Goal: Task Accomplishment & Management: Manage account settings

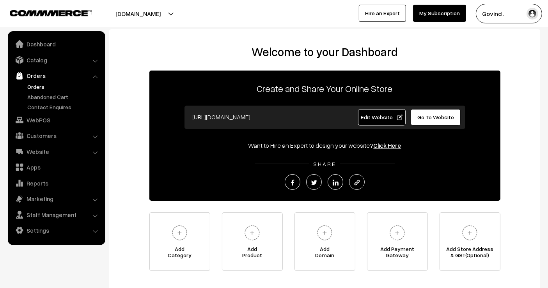
click at [34, 90] on link "Orders" at bounding box center [63, 87] width 77 height 8
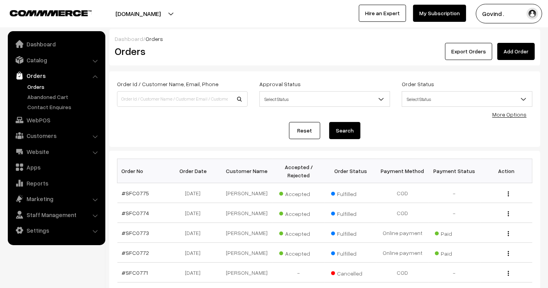
scroll to position [190, 0]
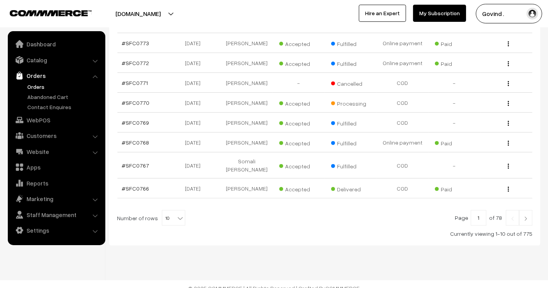
click at [521, 210] on link at bounding box center [525, 218] width 13 height 16
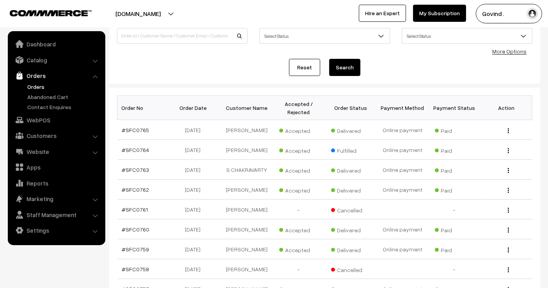
scroll to position [61, 0]
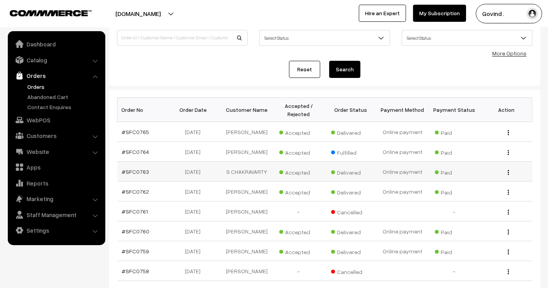
click at [508, 175] on img "button" at bounding box center [508, 172] width 1 height 5
click at [482, 182] on link "View" at bounding box center [473, 183] width 66 height 17
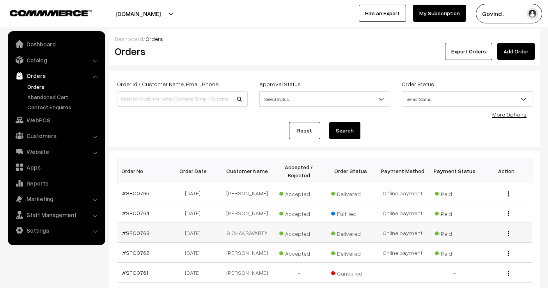
scroll to position [61, 0]
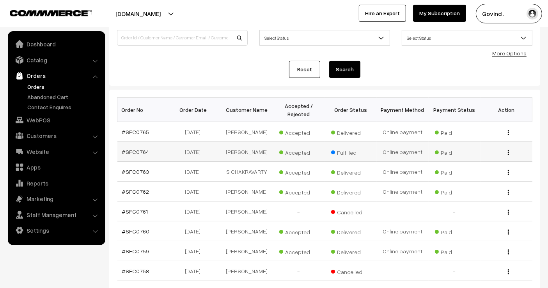
click at [507, 156] on button "button" at bounding box center [508, 152] width 2 height 6
click at [482, 168] on link "View" at bounding box center [473, 163] width 66 height 17
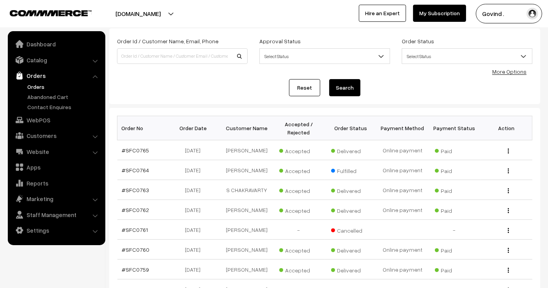
scroll to position [48, 0]
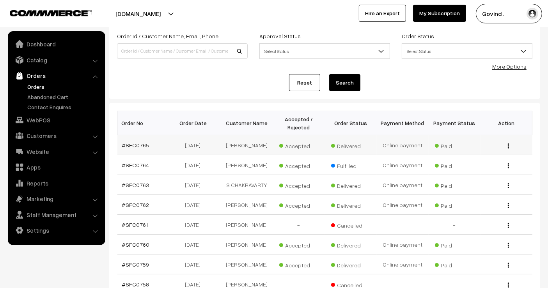
click at [508, 145] on img "button" at bounding box center [508, 145] width 1 height 5
click at [480, 158] on link "View" at bounding box center [473, 157] width 66 height 17
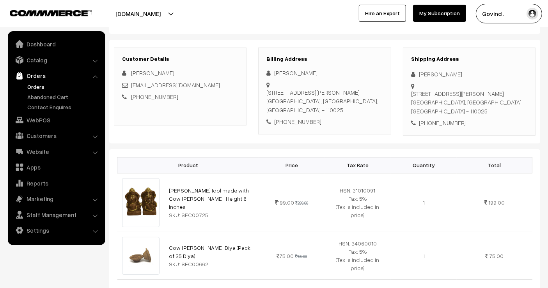
scroll to position [89, 0]
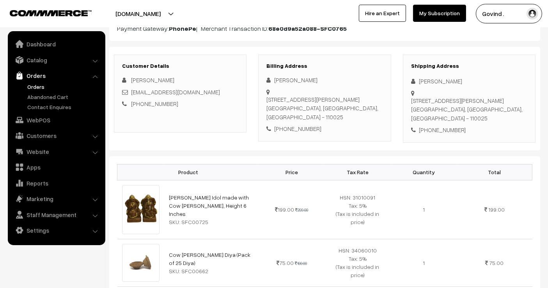
click at [434, 80] on div "[PERSON_NAME]" at bounding box center [469, 81] width 116 height 9
copy div "Upasana Choudhry"
click at [436, 126] on div "+91 9911037033" at bounding box center [469, 130] width 116 height 9
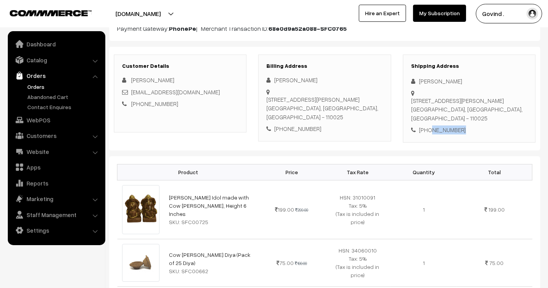
click at [436, 126] on div "+91 9911037033" at bounding box center [469, 130] width 116 height 9
copy div "9911037033"
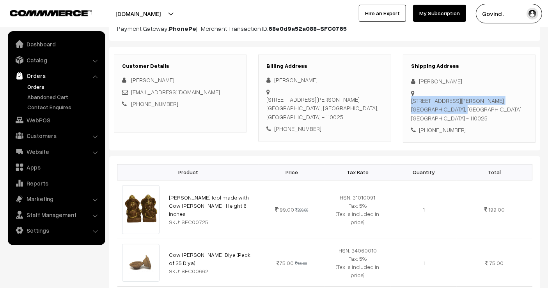
drag, startPoint x: 418, startPoint y: 91, endPoint x: 442, endPoint y: 104, distance: 27.4
click at [442, 89] on div "POCKET B 198, SUKHDEV VIHAR, NEW DELHI New Delhi, Delhi, India - 110025" at bounding box center [469, 89] width 116 height 0
copy div "POCKET B 198, SUKHDEV VIHAR, NEW DELHI New Delhi"
click at [485, 101] on div "POCKET B 198, SUKHDEV VIHAR, NEW DELHI New Delhi, Delhi, India - 110025" at bounding box center [469, 109] width 116 height 27
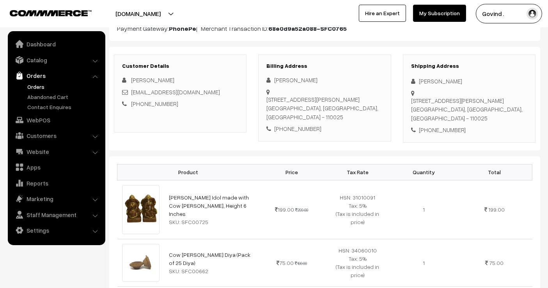
copy div "110025"
click at [439, 126] on div "+91 9911037033" at bounding box center [469, 130] width 116 height 9
copy div "9911037033"
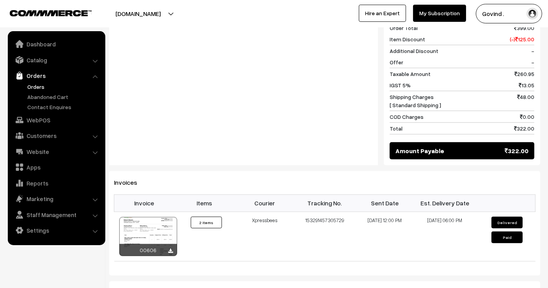
scroll to position [0, 0]
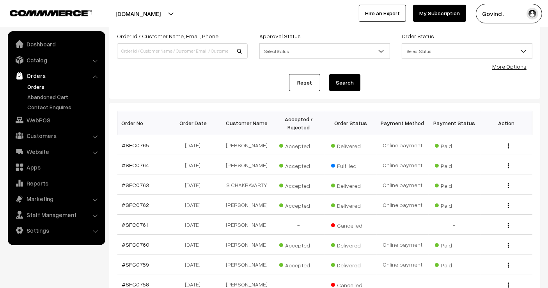
scroll to position [202, 0]
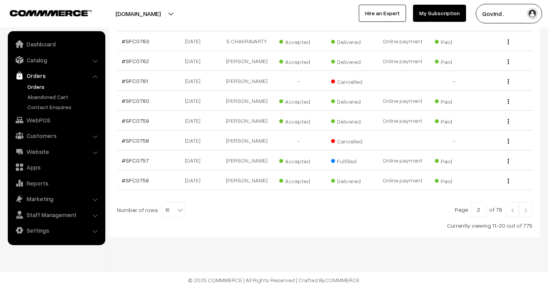
click at [512, 210] on img at bounding box center [512, 210] width 7 height 5
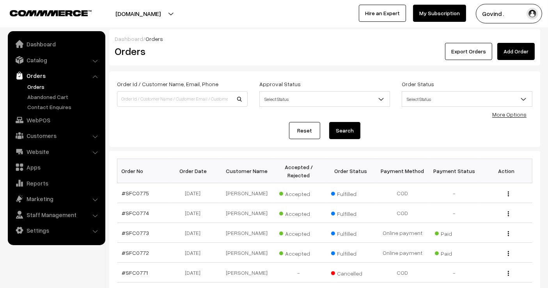
scroll to position [190, 0]
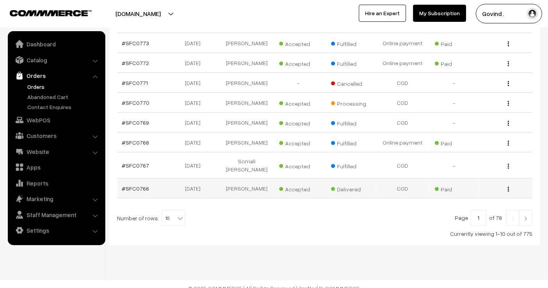
click at [509, 186] on button "button" at bounding box center [508, 189] width 2 height 6
click at [469, 179] on link "View" at bounding box center [473, 187] width 66 height 17
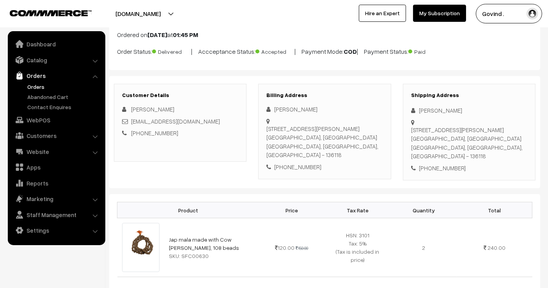
scroll to position [55, 0]
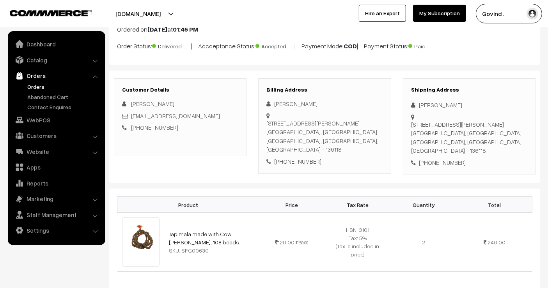
click at [443, 158] on div "+91 8295374630" at bounding box center [469, 162] width 116 height 9
click at [427, 98] on div "Shipping Address Abhishek Kalra 204 gali no 2 durga narkatari road kurukshetra,…" at bounding box center [469, 126] width 133 height 97
click at [429, 102] on div "[PERSON_NAME]" at bounding box center [469, 105] width 116 height 9
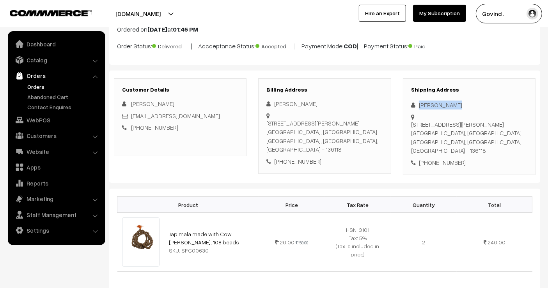
copy div "Abhishek Kalra"
click at [443, 158] on div "+91 8295374630" at bounding box center [469, 162] width 116 height 9
copy div "8295374630"
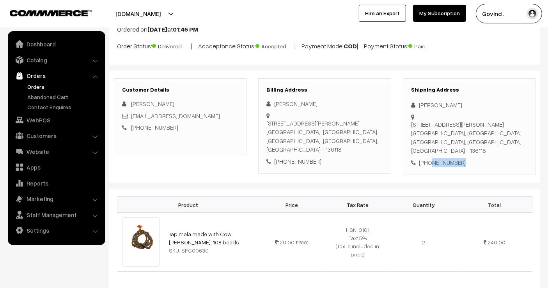
drag, startPoint x: 409, startPoint y: 122, endPoint x: 433, endPoint y: 125, distance: 23.6
click at [434, 126] on div "Shipping Address Abhishek Kalra 204 gali no 2 durga narkatari road kurukshetra,…" at bounding box center [469, 126] width 133 height 97
click at [443, 135] on div "204 gali no 2 durga narkatari road kurukshetra, Kurukshetra Kurukshetra, Haryan…" at bounding box center [469, 137] width 116 height 35
click at [437, 132] on div "204 gali no 2 durga narkatari road kurukshetra, Kurukshetra Kurukshetra, Haryan…" at bounding box center [469, 137] width 116 height 35
drag, startPoint x: 439, startPoint y: 132, endPoint x: 411, endPoint y: 120, distance: 30.4
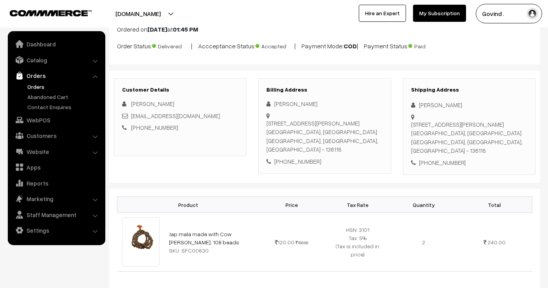
click at [411, 120] on div "204 gali no 2 durga narkatari road kurukshetra, Kurukshetra Kurukshetra, Haryan…" at bounding box center [469, 137] width 116 height 35
copy div "204 gali no 2 durga narkatari road kurukshetra, Kurukshetra"
click at [425, 132] on div "204 gali no 2 durga narkatari road kurukshetra, Kurukshetra Kurukshetra, Haryan…" at bounding box center [469, 137] width 116 height 35
click at [490, 143] on div "204 gali no 2 durga narkatari road kurukshetra, Kurukshetra Kurukshetra, Haryan…" at bounding box center [469, 137] width 116 height 35
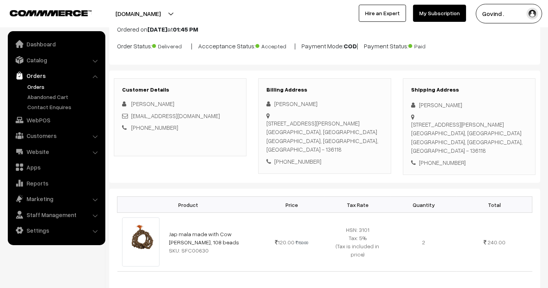
click at [490, 143] on div "204 gali no 2 durga narkatari road kurukshetra, Kurukshetra Kurukshetra, Haryan…" at bounding box center [469, 137] width 116 height 35
copy div "136118"
click at [438, 158] on div "+91 8295374630" at bounding box center [469, 162] width 116 height 9
copy div "8295374630"
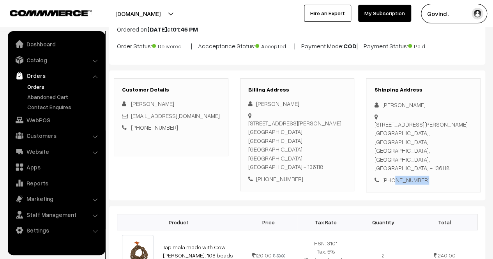
click at [451, 90] on h3 "Shipping Address" at bounding box center [423, 90] width 98 height 7
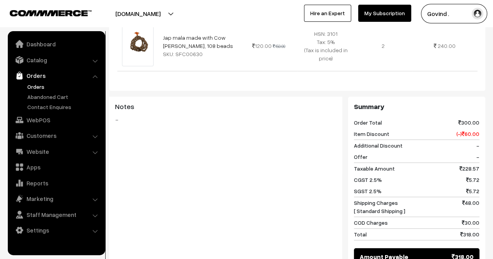
scroll to position [0, 0]
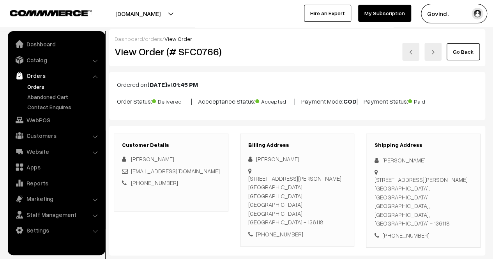
click at [454, 53] on link "Go Back" at bounding box center [463, 51] width 33 height 17
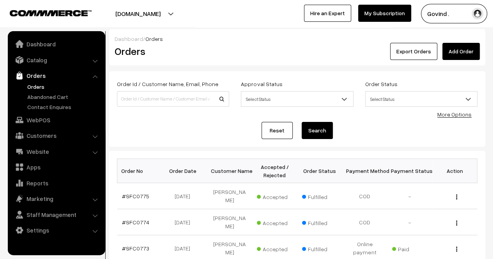
scroll to position [244, 0]
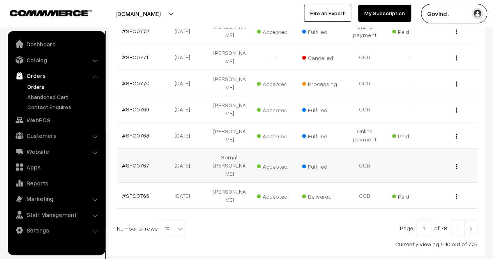
click at [458, 161] on div "View" at bounding box center [455, 165] width 36 height 8
click at [457, 163] on button "button" at bounding box center [457, 166] width 2 height 6
click at [426, 169] on link "View" at bounding box center [422, 177] width 66 height 17
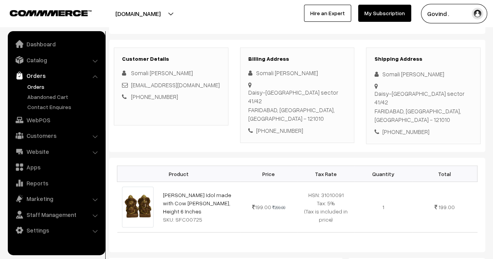
scroll to position [85, 0]
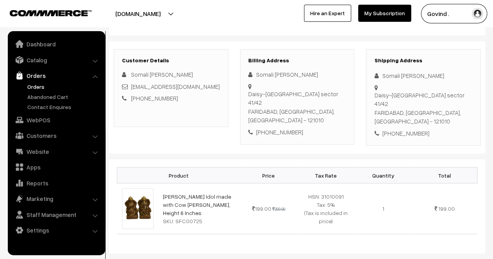
click at [392, 74] on div "Somali [PERSON_NAME]" at bounding box center [423, 75] width 98 height 9
copy div "Somali atrey"
click at [404, 129] on div "+91 9810572567" at bounding box center [423, 133] width 98 height 9
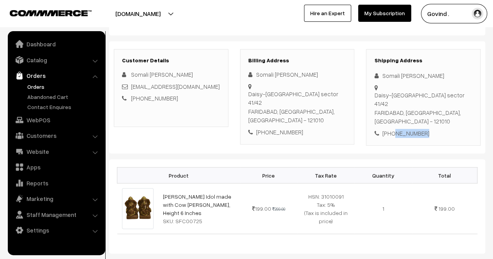
click at [404, 129] on div "+91 9810572567" at bounding box center [423, 133] width 98 height 9
copy div "9810572567"
drag, startPoint x: 382, startPoint y: 87, endPoint x: 409, endPoint y: 99, distance: 29.3
click at [409, 99] on div "Daisy-506 green valley sector 41/42 FARIDABAD, Haryana, India - 121010" at bounding box center [423, 108] width 98 height 35
copy div "Daisy-506 green valley sector 41/42 FARIDABAD"
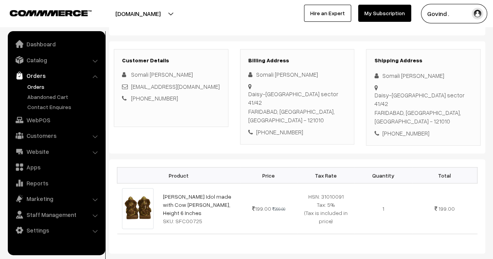
click at [460, 96] on div "Daisy-506 green valley sector 41/42 FARIDABAD, Haryana, India - 121010" at bounding box center [423, 108] width 98 height 35
copy div "121010"
click at [401, 129] on div "+91 9810572567" at bounding box center [423, 133] width 98 height 9
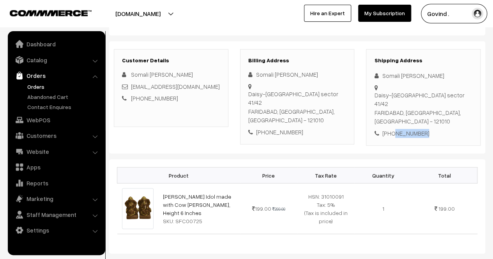
copy div "9810572567"
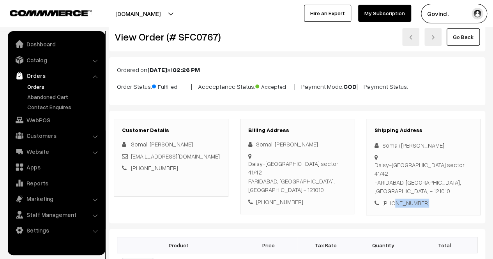
scroll to position [0, 0]
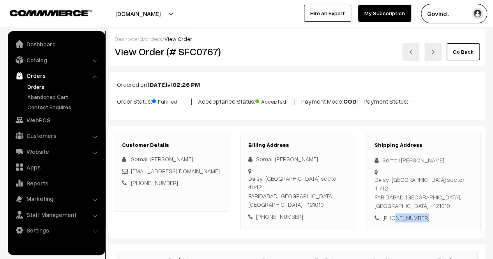
click at [457, 51] on link "Go Back" at bounding box center [463, 51] width 33 height 17
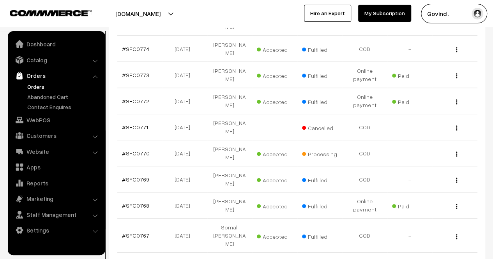
scroll to position [201, 0]
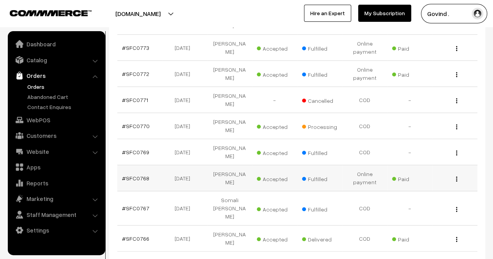
click at [456, 177] on img "button" at bounding box center [456, 179] width 1 height 5
click at [429, 182] on link "View" at bounding box center [422, 190] width 66 height 17
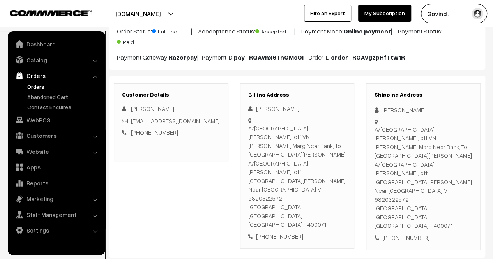
scroll to position [67, 0]
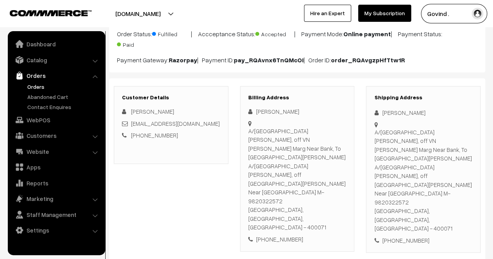
click at [493, 87] on html "Thank you for showing interest. Our team will call you shortly. Close [DOMAIN_N…" at bounding box center [246, 62] width 493 height 259
click at [401, 113] on div "[PERSON_NAME]" at bounding box center [423, 112] width 98 height 9
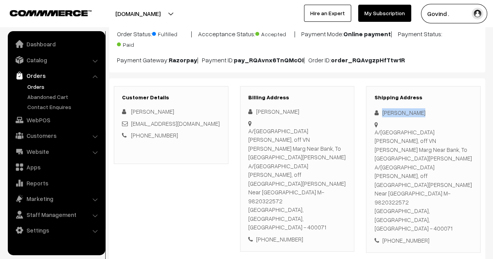
copy div "[PERSON_NAME]"
click at [404, 236] on div "[PHONE_NUMBER]" at bounding box center [423, 240] width 98 height 9
copy div "9820322572"
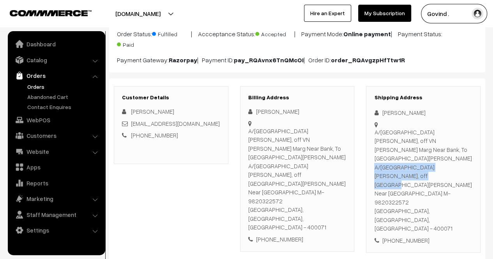
drag, startPoint x: 375, startPoint y: 131, endPoint x: 399, endPoint y: 142, distance: 26.5
click at [399, 142] on div "A/[GEOGRAPHIC_DATA][PERSON_NAME], off VN [PERSON_NAME] Marg Near Bank, To [GEOG…" at bounding box center [423, 180] width 98 height 105
copy div "A/801 [PERSON_NAME] Panorama, off VN [PERSON_NAME] Marg Near Bank"
drag, startPoint x: 426, startPoint y: 158, endPoint x: 462, endPoint y: 163, distance: 35.8
click at [462, 163] on div "A/[GEOGRAPHIC_DATA][PERSON_NAME], off VN [PERSON_NAME] Marg Near Bank, To [GEOG…" at bounding box center [423, 180] width 98 height 105
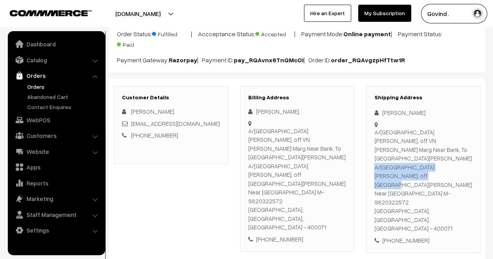
copy div "Behind [GEOGRAPHIC_DATA] [GEOGRAPHIC_DATA], [GEOGRAPHIC_DATA]"
click at [457, 185] on div "A/[GEOGRAPHIC_DATA][PERSON_NAME], off VN [PERSON_NAME] Marg Near Bank, To [GEOG…" at bounding box center [423, 180] width 98 height 105
copy div "400071"
click at [408, 175] on div "A/[GEOGRAPHIC_DATA][PERSON_NAME], off VN [PERSON_NAME] Marg Near Bank, To [GEOG…" at bounding box center [423, 180] width 98 height 105
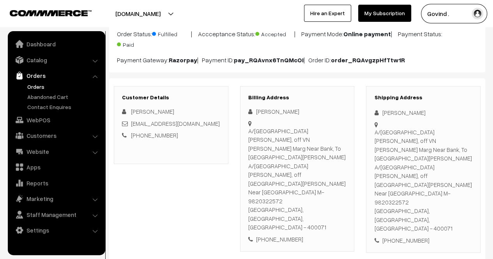
click at [408, 175] on div "A/[GEOGRAPHIC_DATA][PERSON_NAME], off VN [PERSON_NAME] Marg Near Bank, To [GEOG…" at bounding box center [423, 180] width 98 height 105
copy div "9820322572"
click at [414, 103] on div "Shipping Address [PERSON_NAME] A/[GEOGRAPHIC_DATA][PERSON_NAME], off [GEOGRAPHI…" at bounding box center [423, 169] width 115 height 167
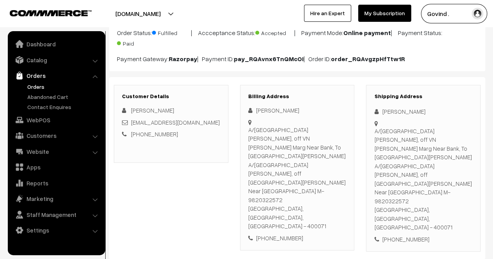
scroll to position [0, 0]
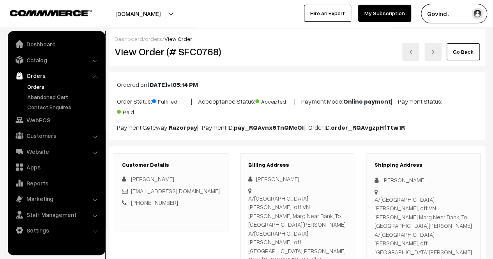
click at [456, 56] on link "Go Back" at bounding box center [463, 51] width 33 height 17
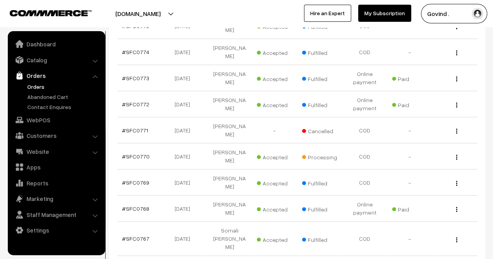
scroll to position [162, 0]
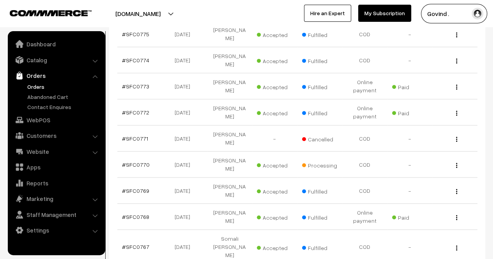
click at [457, 189] on img "button" at bounding box center [456, 191] width 1 height 5
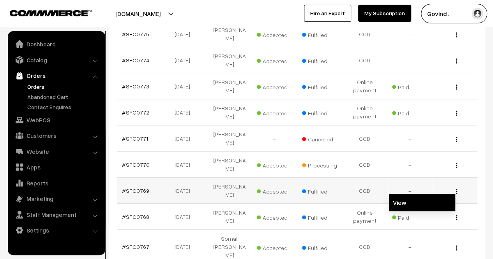
click at [419, 194] on link "View" at bounding box center [422, 202] width 66 height 17
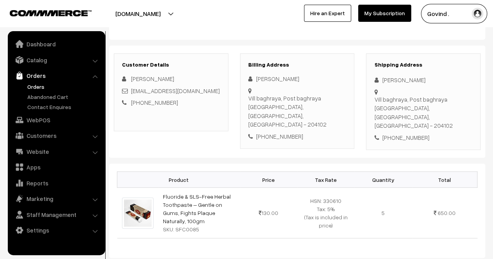
scroll to position [80, 0]
click at [397, 81] on div "[PERSON_NAME]" at bounding box center [423, 80] width 98 height 9
click at [397, 81] on div "Durgesh KUMAR" at bounding box center [423, 80] width 98 height 9
copy div "Durgesh KUMAR"
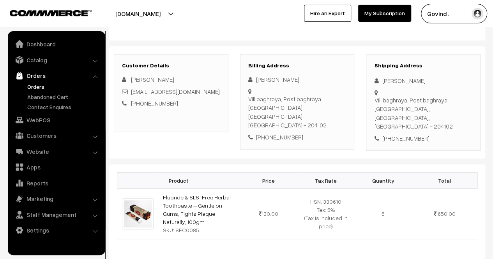
click at [399, 134] on div "+91 9953103353" at bounding box center [423, 138] width 98 height 9
copy div "9953103353"
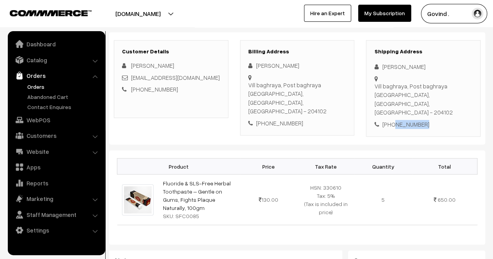
scroll to position [95, 0]
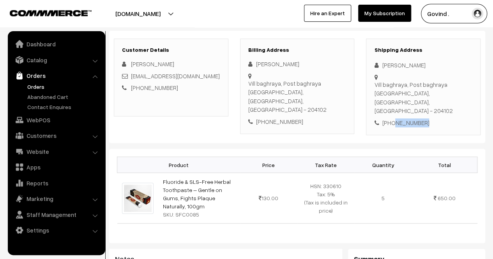
drag, startPoint x: 382, startPoint y: 79, endPoint x: 400, endPoint y: 89, distance: 20.1
click at [400, 89] on div "Vill baghraya, Post baghraya Hathras, Uttar Pradesh, India - 204102" at bounding box center [423, 97] width 98 height 35
copy div "Vill baghraya, Post baghraya Hathras"
click at [462, 83] on div "Vill baghraya, Post baghraya Hathras, Uttar Pradesh, India - 204102" at bounding box center [423, 97] width 98 height 35
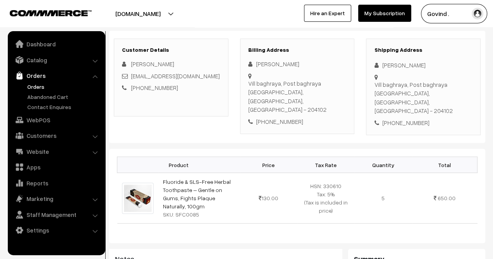
copy div "204102"
click at [404, 119] on div "+91 9953103353" at bounding box center [423, 123] width 98 height 9
copy div "9953103353"
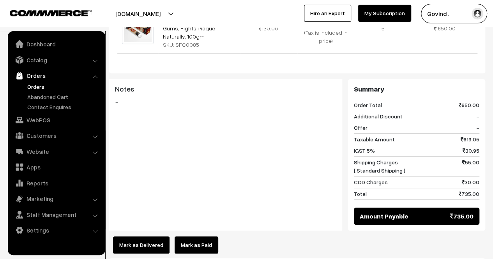
scroll to position [0, 0]
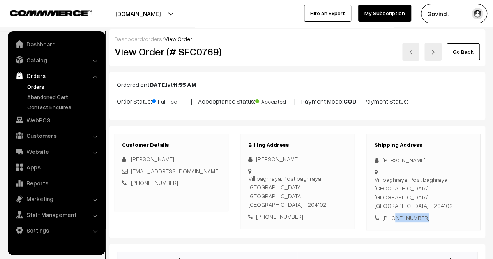
click at [455, 55] on link "Go Back" at bounding box center [463, 51] width 33 height 17
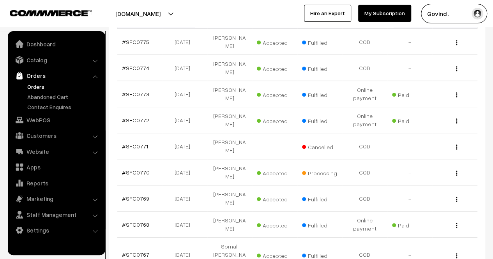
scroll to position [157, 0]
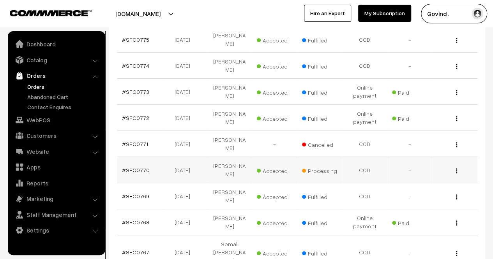
click at [455, 166] on div "View" at bounding box center [455, 170] width 36 height 8
click at [458, 166] on div "View" at bounding box center [455, 170] width 36 height 8
click at [457, 168] on img "button" at bounding box center [456, 170] width 1 height 5
click at [420, 174] on link "View" at bounding box center [422, 182] width 66 height 17
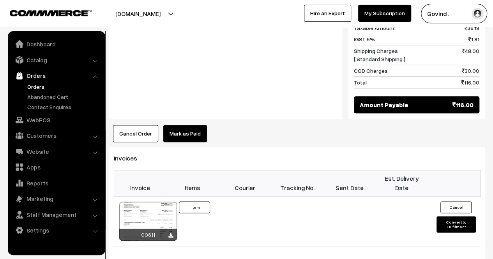
scroll to position [380, 0]
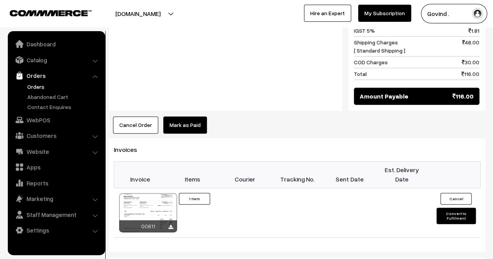
click at [124, 119] on button "Cancel Order" at bounding box center [135, 125] width 45 height 17
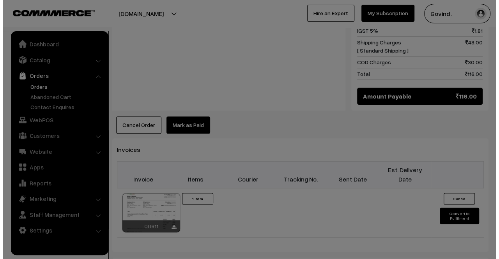
scroll to position [379, 0]
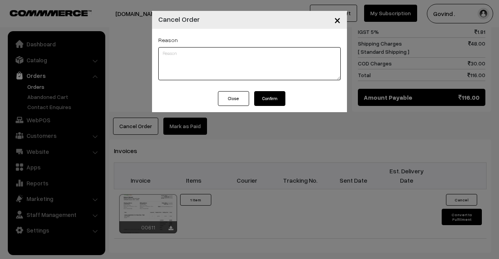
click at [216, 64] on textarea at bounding box center [249, 63] width 182 height 33
type textarea "Customer asked to cancel the order."
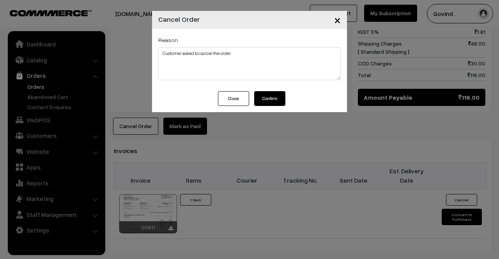
click at [276, 106] on button "Confirm" at bounding box center [269, 98] width 31 height 15
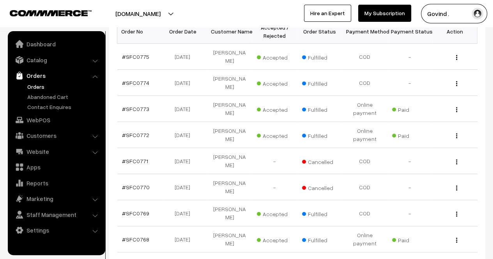
scroll to position [139, 0]
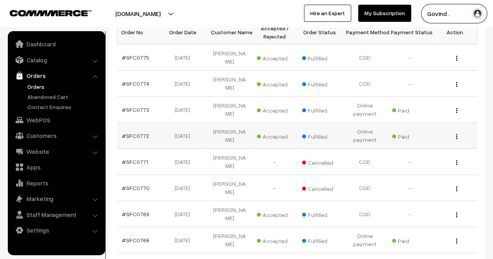
click at [456, 133] on button "button" at bounding box center [457, 136] width 2 height 6
click at [425, 139] on link "View" at bounding box center [422, 147] width 66 height 17
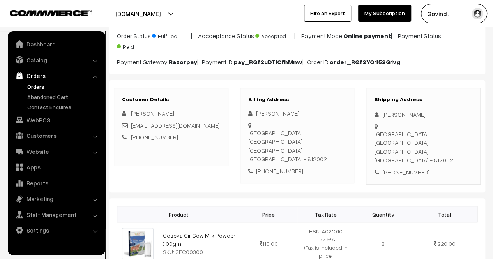
scroll to position [78, 0]
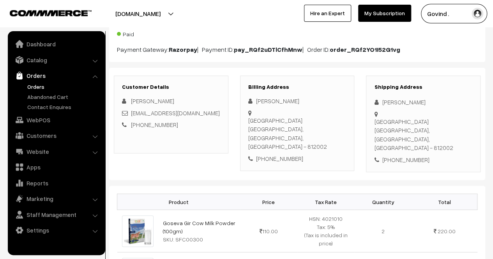
click at [439, 128] on div "[GEOGRAPHIC_DATA] - 812002" at bounding box center [423, 134] width 98 height 35
copy div "812002"
click at [402, 156] on div "[PHONE_NUMBER]" at bounding box center [423, 160] width 98 height 9
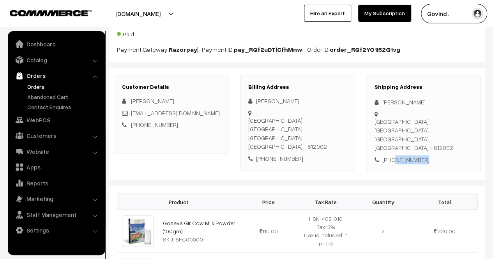
copy div "8789664632"
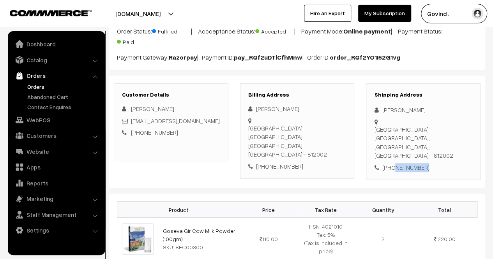
scroll to position [0, 0]
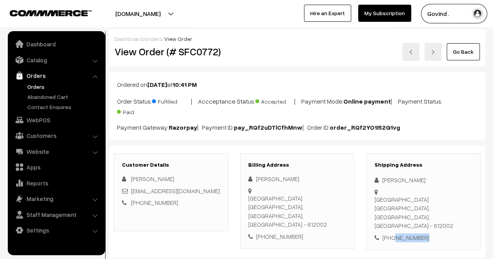
click at [463, 47] on link "Go Back" at bounding box center [463, 51] width 33 height 17
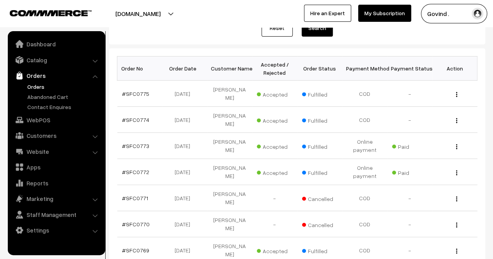
scroll to position [101, 0]
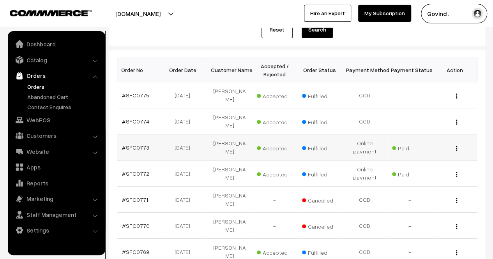
click at [457, 146] on img "button" at bounding box center [456, 148] width 1 height 5
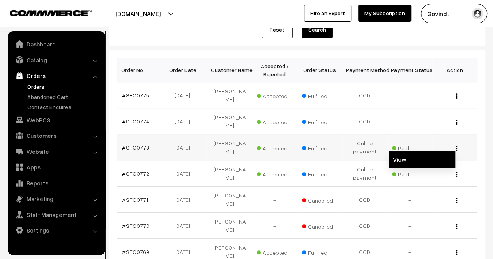
click at [433, 151] on link "View" at bounding box center [422, 159] width 66 height 17
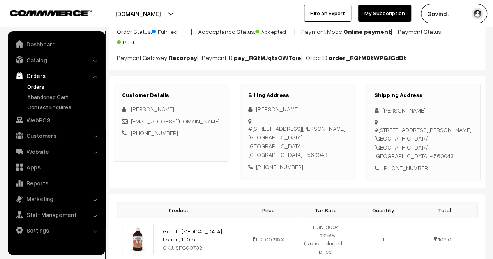
drag, startPoint x: 499, startPoint y: 64, endPoint x: 499, endPoint y: 84, distance: 20.7
click at [493, 84] on html "Thank you for showing interest. Our team will call you shortly. Close [DOMAIN_N…" at bounding box center [246, 59] width 493 height 259
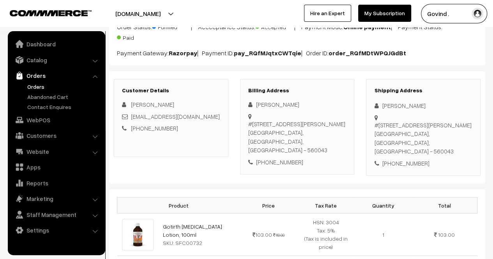
click at [395, 105] on div "[PERSON_NAME]" at bounding box center [423, 105] width 98 height 9
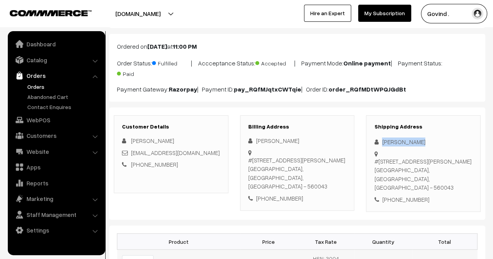
scroll to position [47, 0]
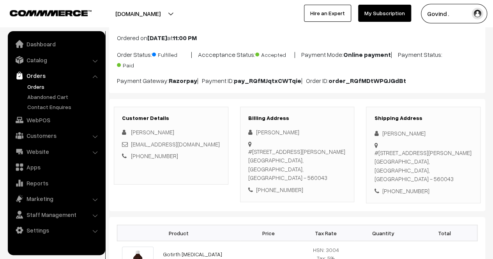
click at [450, 168] on div "#217, Ashoka Legend, Buddha shaila road, Hennur Bande Bengaluru, Karnataka, Ind…" at bounding box center [423, 166] width 98 height 35
drag, startPoint x: 450, startPoint y: 168, endPoint x: 394, endPoint y: 80, distance: 104.3
click at [394, 80] on b "order_RQfMDtWPQJGdBt" at bounding box center [368, 81] width 78 height 8
click at [452, 170] on div "#217, Ashoka Legend, Buddha shaila road, Hennur Bande Bengaluru, Karnataka, Ind…" at bounding box center [423, 166] width 98 height 35
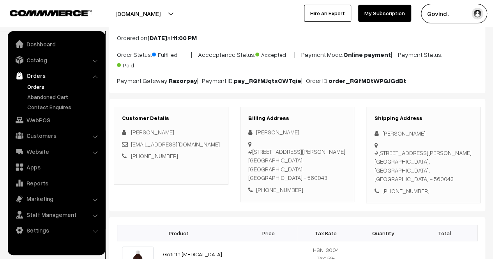
click at [452, 170] on div "#217, Ashoka Legend, Buddha shaila road, Hennur Bande Bengaluru, Karnataka, Ind…" at bounding box center [423, 166] width 98 height 35
copy div "560043"
click at [400, 187] on div "+91 8861627700" at bounding box center [423, 191] width 98 height 9
copy div "8861627700"
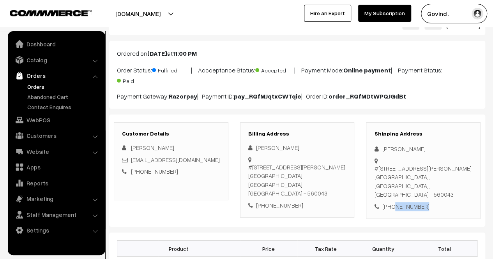
scroll to position [0, 0]
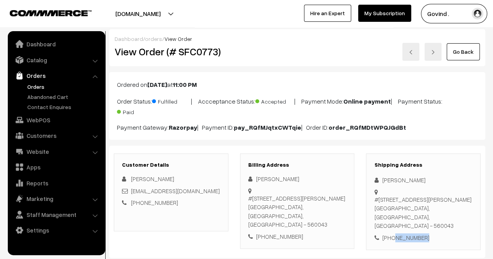
click at [461, 56] on link "Go Back" at bounding box center [463, 51] width 33 height 17
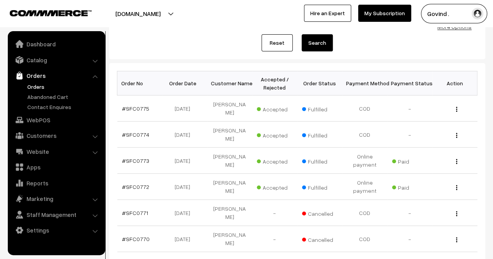
scroll to position [90, 0]
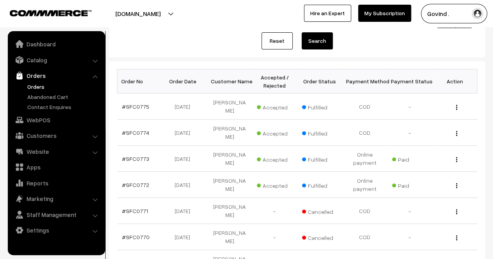
click at [493, 108] on html "Thank you for showing interest. Our team will call you shortly. Close [DOMAIN_N…" at bounding box center [246, 39] width 493 height 259
click at [459, 129] on div "View" at bounding box center [455, 133] width 36 height 8
click at [456, 131] on img "button" at bounding box center [456, 133] width 1 height 5
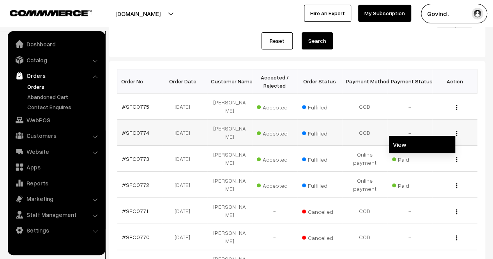
click at [440, 136] on link "View" at bounding box center [422, 144] width 66 height 17
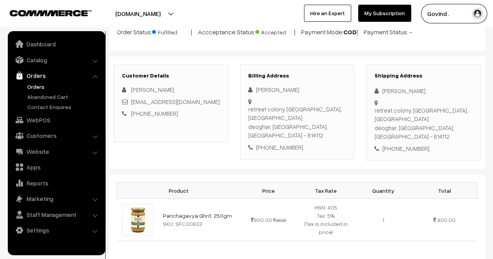
click at [493, 95] on html "Thank you for showing interest. Our team will call you shortly. Close shopforco…" at bounding box center [246, 60] width 493 height 259
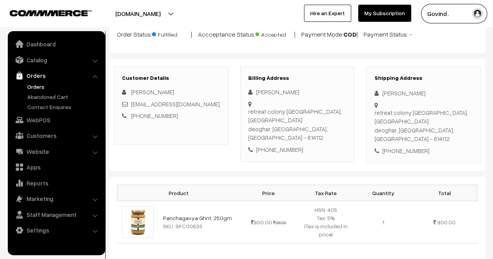
click at [400, 92] on div "Himanshu Shekhar" at bounding box center [423, 93] width 98 height 9
copy div "Himanshu Shekhar"
click at [401, 147] on div "+91 9234719726" at bounding box center [423, 151] width 98 height 9
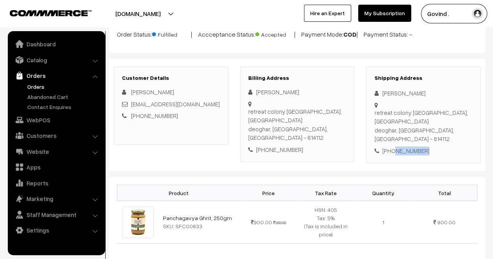
click at [401, 147] on div "+91 9234719726" at bounding box center [423, 151] width 98 height 9
copy div "9234719726"
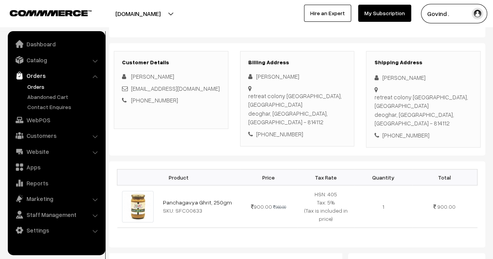
drag, startPoint x: 401, startPoint y: 97, endPoint x: 396, endPoint y: 94, distance: 6.0
click at [396, 94] on div "retreat colony puradaha, deoghar deoghar, Jharkhand, India - 814112" at bounding box center [423, 110] width 98 height 35
click at [399, 95] on div "retreat colony puradaha, deoghar deoghar, Jharkhand, India - 814112" at bounding box center [423, 110] width 98 height 35
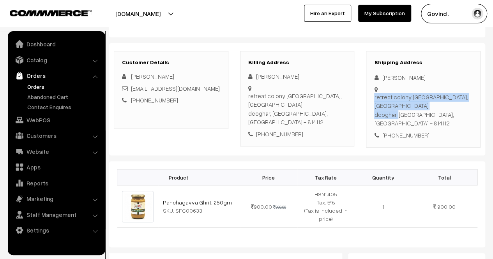
drag, startPoint x: 402, startPoint y: 96, endPoint x: 381, endPoint y: 88, distance: 22.7
click at [381, 85] on div "retreat colony puradaha, deoghar deoghar, Jharkhand, India - 814112" at bounding box center [423, 85] width 98 height 0
copy div "retreat colony puradaha, deoghar deoghar"
click at [393, 98] on div "retreat colony puradaha, deoghar deoghar, Jharkhand, India - 814112" at bounding box center [423, 110] width 98 height 35
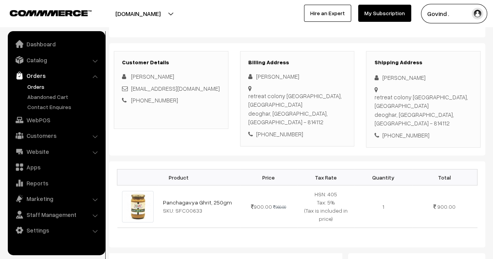
click at [393, 98] on div "retreat colony puradaha, deoghar deoghar, Jharkhand, India - 814112" at bounding box center [423, 110] width 98 height 35
click at [450, 100] on div "retreat colony puradaha, deoghar deoghar, Jharkhand, India - 814112" at bounding box center [423, 110] width 98 height 35
copy div "814112"
click at [400, 131] on div "+91 9234719726" at bounding box center [423, 135] width 98 height 9
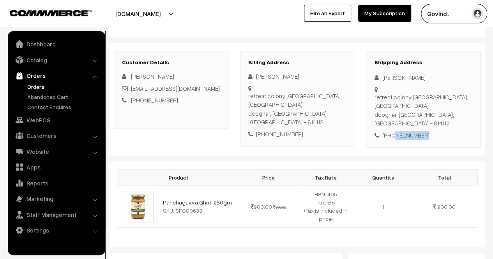
click at [400, 131] on div "+91 9234719726" at bounding box center [423, 135] width 98 height 9
copy div "9234719726"
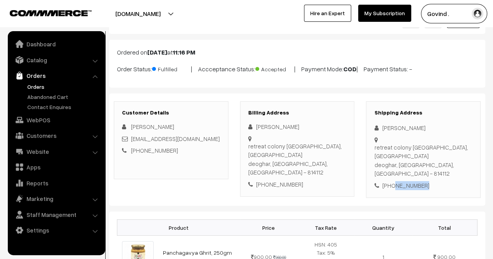
scroll to position [0, 0]
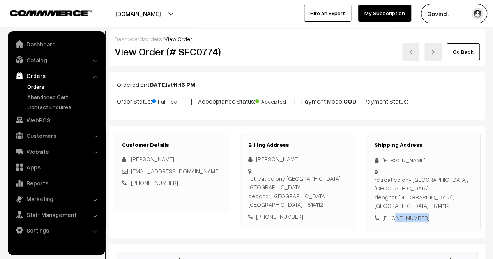
click at [456, 48] on link "Go Back" at bounding box center [463, 51] width 33 height 17
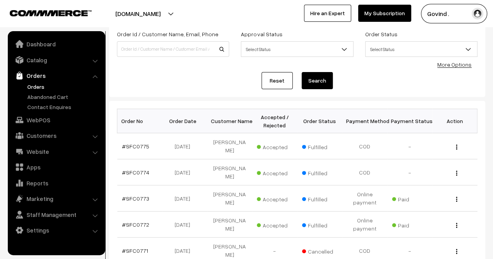
scroll to position [51, 0]
click at [458, 143] on div "View" at bounding box center [455, 146] width 36 height 8
click at [455, 143] on div "View" at bounding box center [455, 146] width 36 height 8
click at [457, 144] on img "button" at bounding box center [456, 146] width 1 height 5
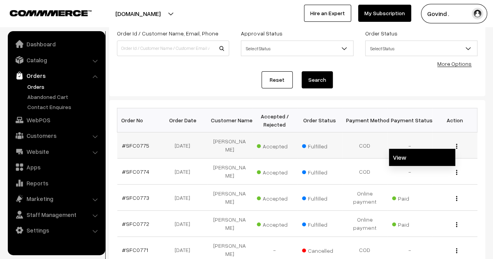
click at [443, 149] on link "View" at bounding box center [422, 157] width 66 height 17
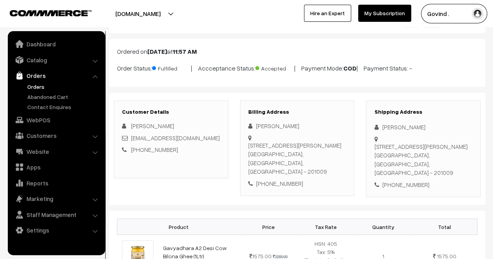
scroll to position [47, 0]
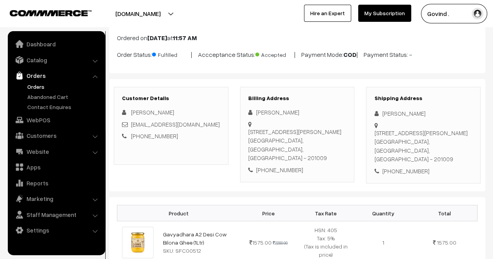
click at [380, 164] on div "[STREET_ADDRESS][PERSON_NAME]" at bounding box center [423, 146] width 98 height 35
copy div "201009"
click at [404, 176] on div "+91 9041628646" at bounding box center [423, 171] width 98 height 9
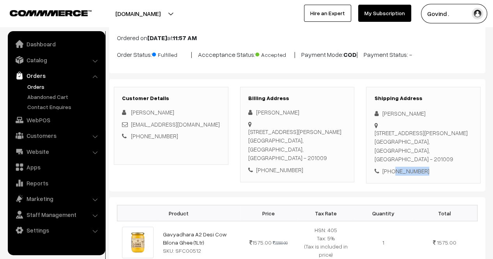
click at [404, 176] on div "+91 9041628646" at bounding box center [423, 171] width 98 height 9
copy div "9041628646"
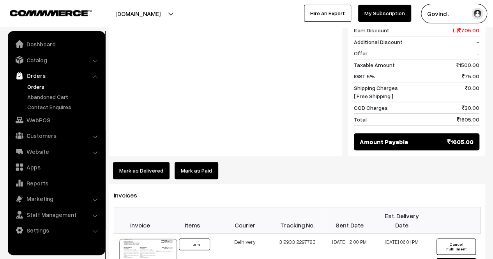
scroll to position [0, 0]
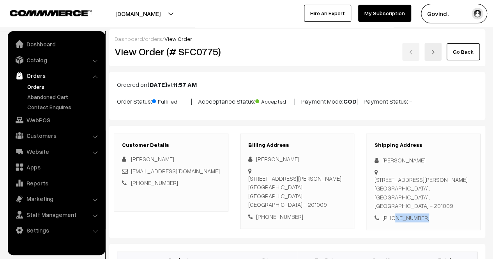
click at [460, 50] on link "Go Back" at bounding box center [463, 51] width 33 height 17
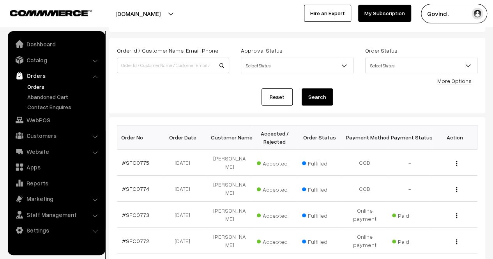
scroll to position [4, 0]
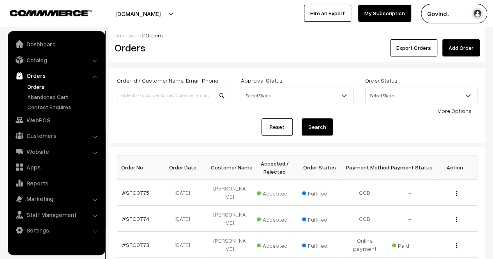
scroll to position [4, 0]
